Goal: Information Seeking & Learning: Check status

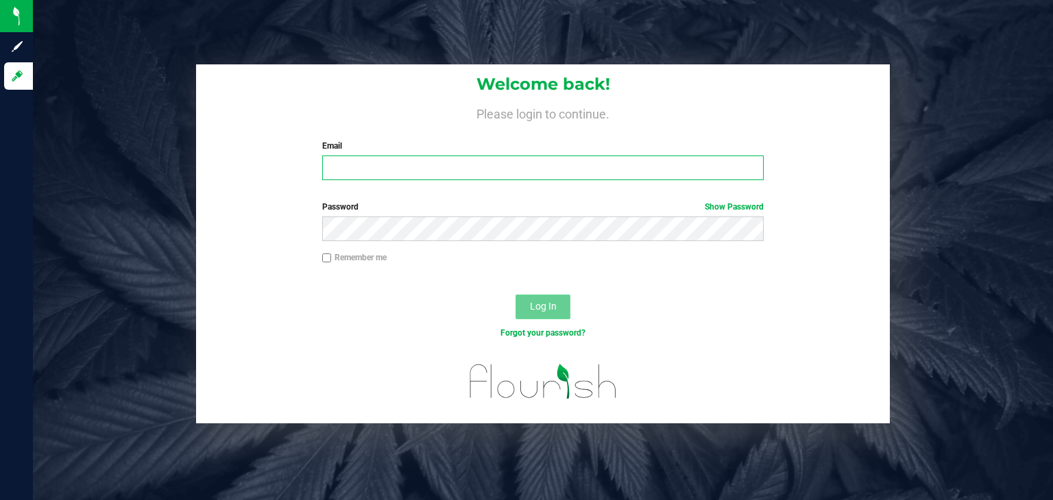
type input "[PERSON_NAME][EMAIL_ADDRESS][DOMAIN_NAME]"
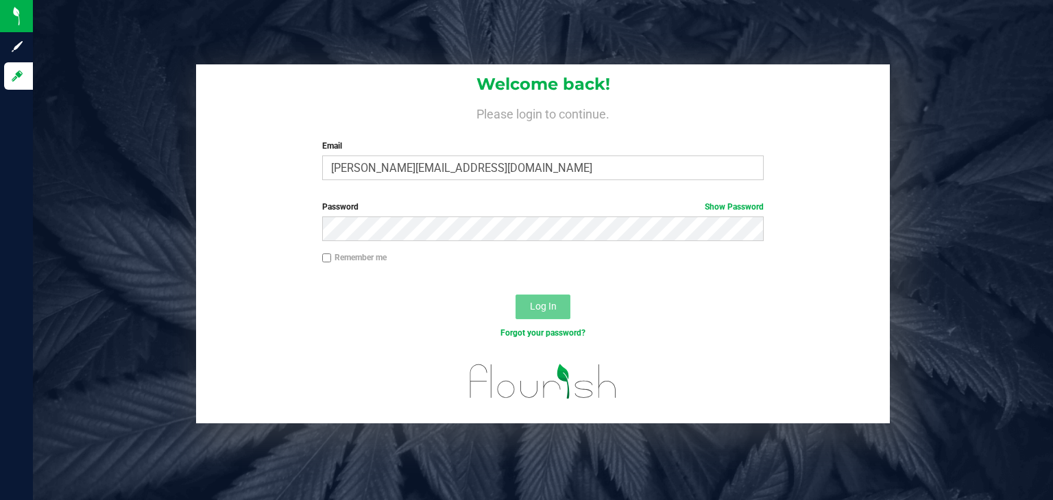
click at [556, 317] on button "Log In" at bounding box center [543, 307] width 55 height 25
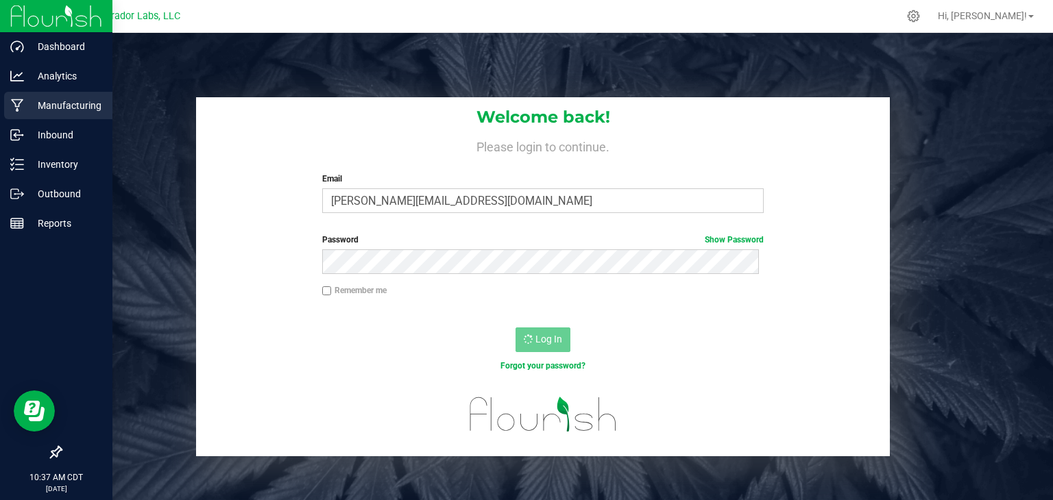
click at [49, 106] on p "Manufacturing" at bounding box center [65, 105] width 82 height 16
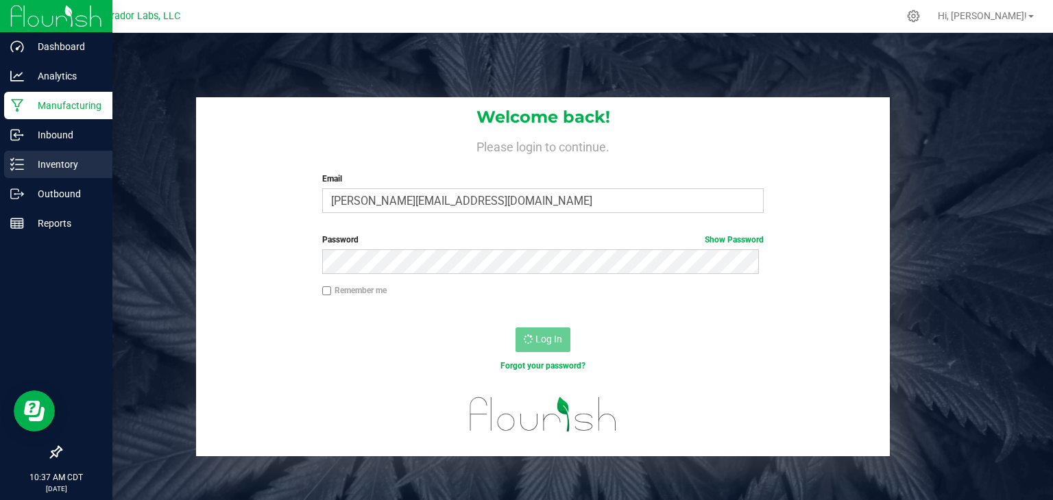
click at [44, 165] on p "Inventory" at bounding box center [65, 164] width 82 height 16
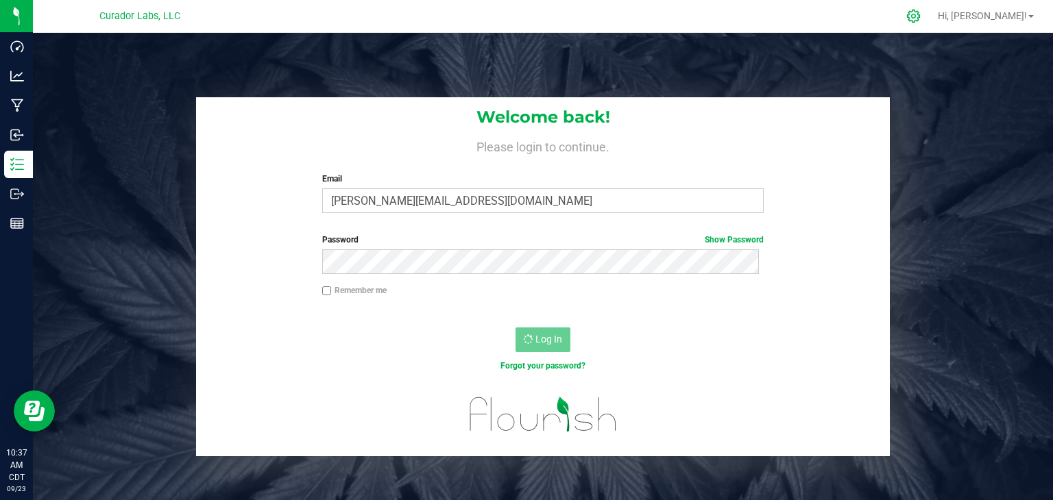
click at [921, 12] on icon at bounding box center [913, 16] width 14 height 14
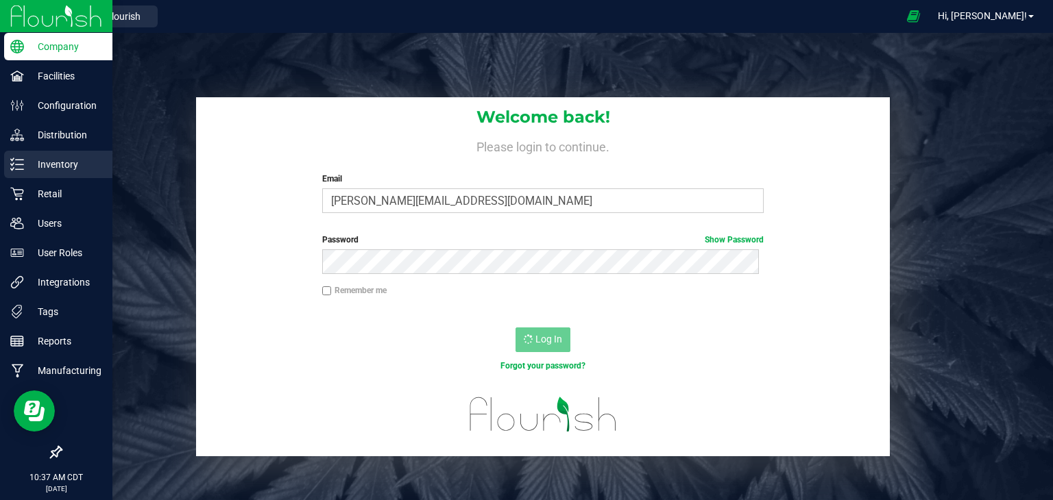
click at [43, 168] on p "Inventory" at bounding box center [65, 164] width 82 height 16
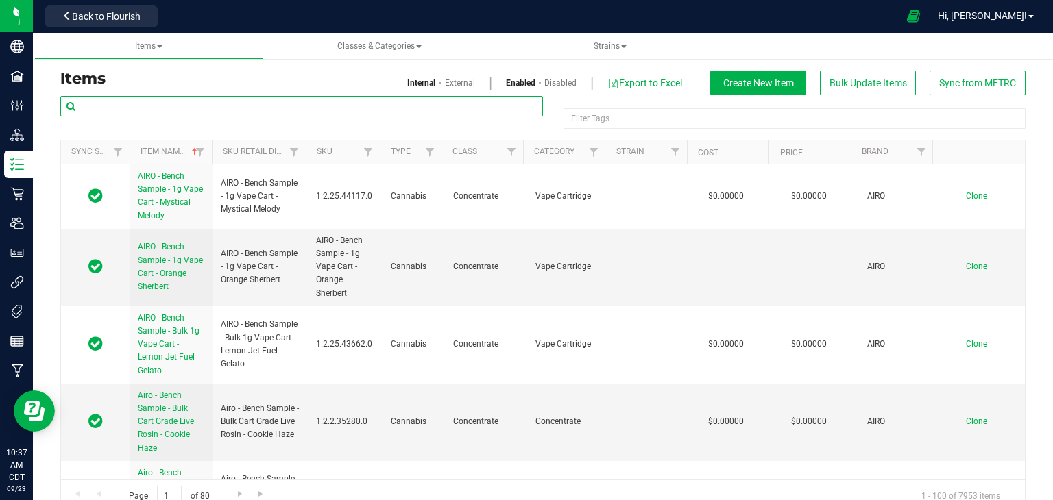
click at [130, 101] on input "text" at bounding box center [301, 106] width 483 height 21
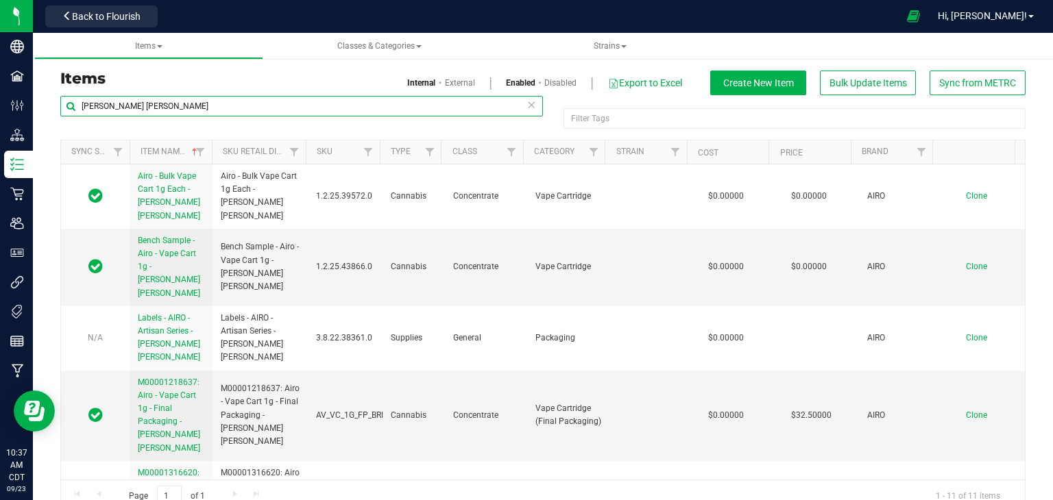
type input "berry bliss"
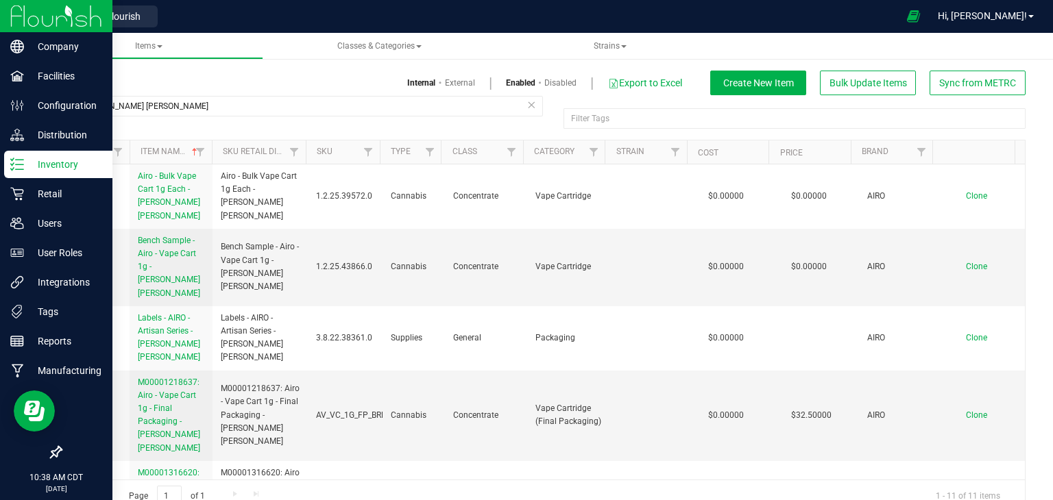
click at [10, 169] on icon at bounding box center [17, 165] width 14 height 14
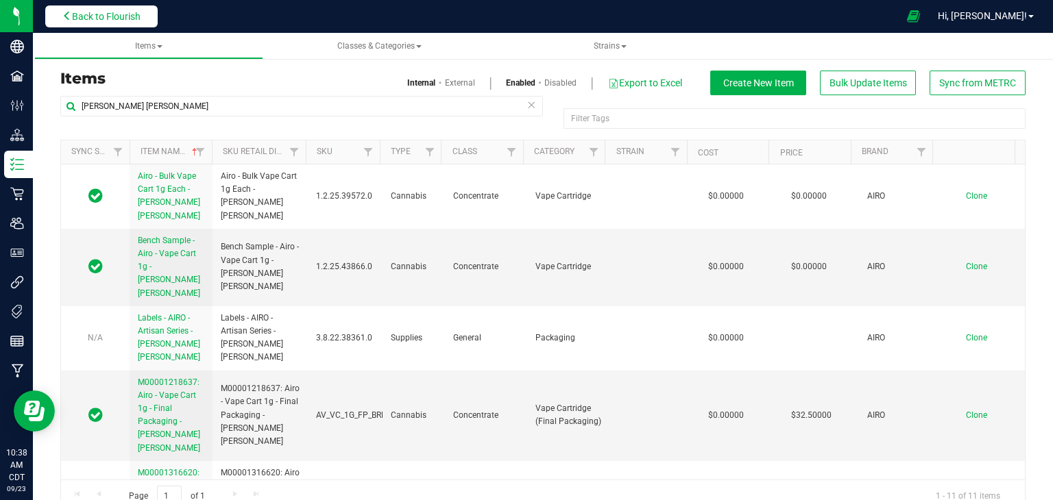
click at [55, 5] on button "Back to Flourish" at bounding box center [101, 16] width 112 height 22
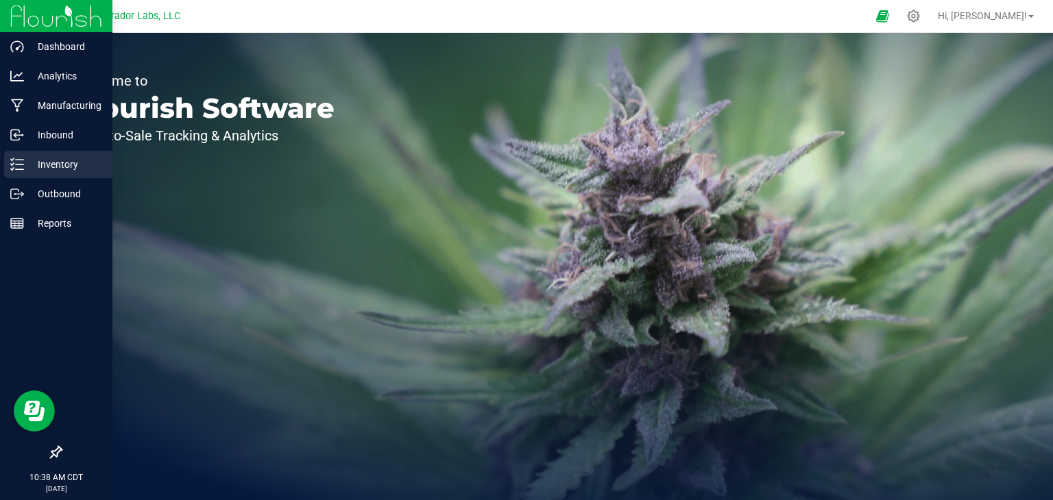
click at [33, 158] on p "Inventory" at bounding box center [65, 164] width 82 height 16
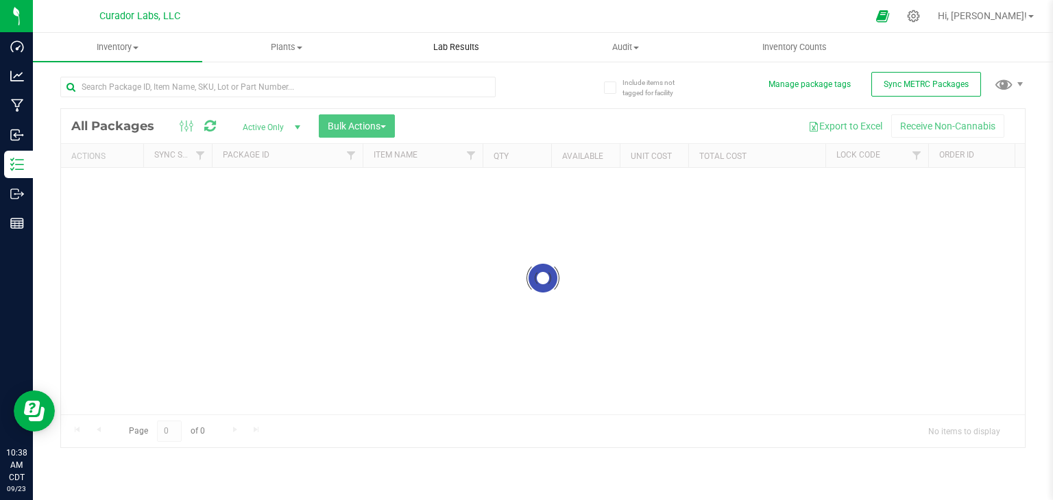
click at [463, 39] on uib-tab-heading "Lab Results" at bounding box center [456, 47] width 168 height 27
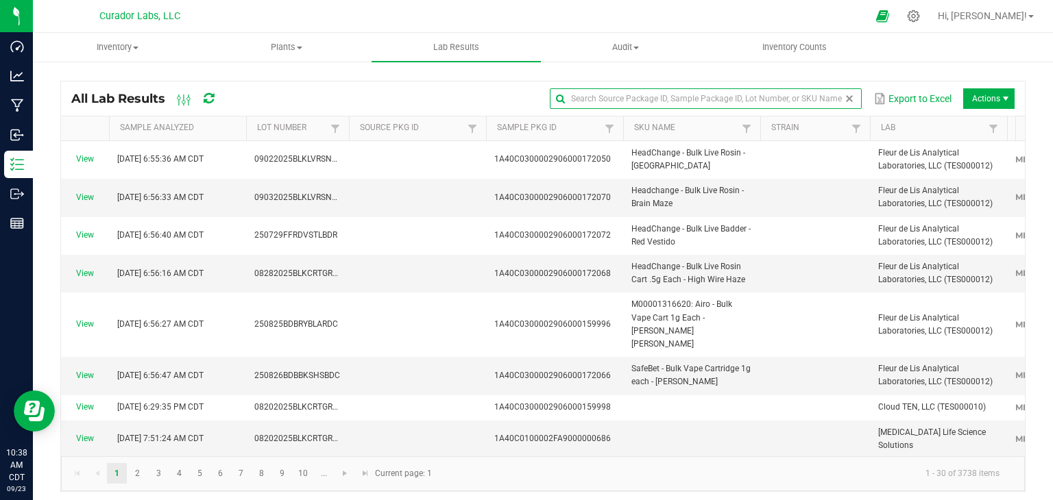
drag, startPoint x: 821, startPoint y: 96, endPoint x: 823, endPoint y: 83, distance: 13.3
click at [821, 96] on input "text" at bounding box center [706, 98] width 312 height 21
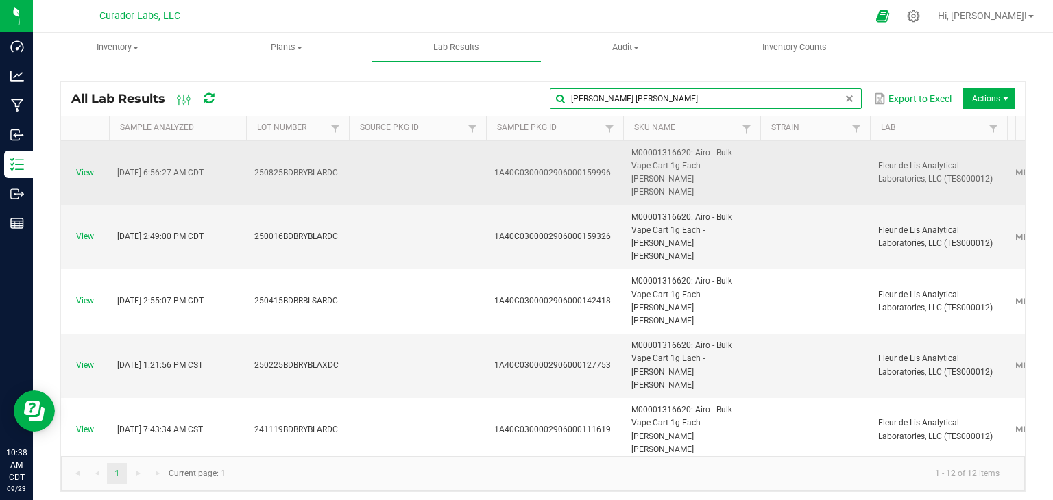
type input "berry bliss"
click at [90, 168] on link "View" at bounding box center [85, 173] width 18 height 10
